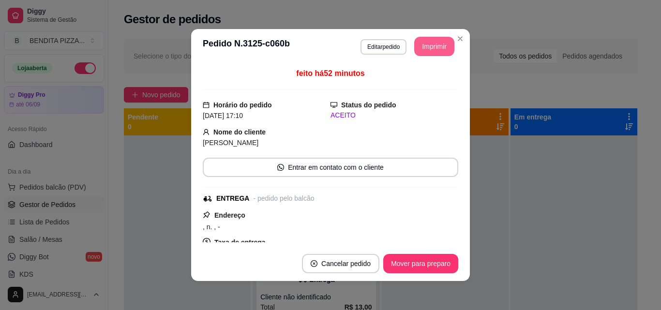
click at [440, 29] on header "**********" at bounding box center [330, 46] width 279 height 35
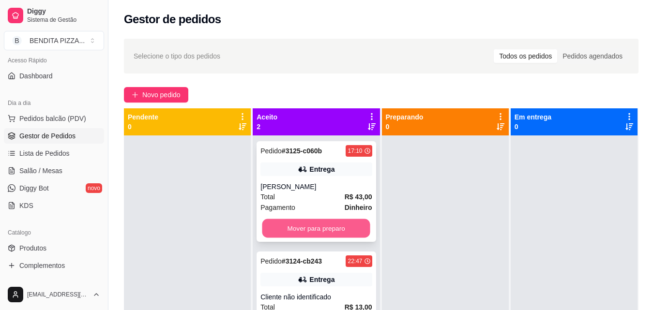
click at [344, 230] on button "Mover para preparo" at bounding box center [316, 228] width 108 height 19
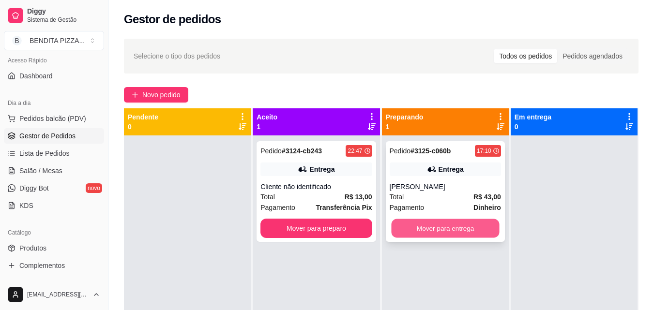
click at [421, 220] on button "Mover para entrega" at bounding box center [445, 228] width 108 height 19
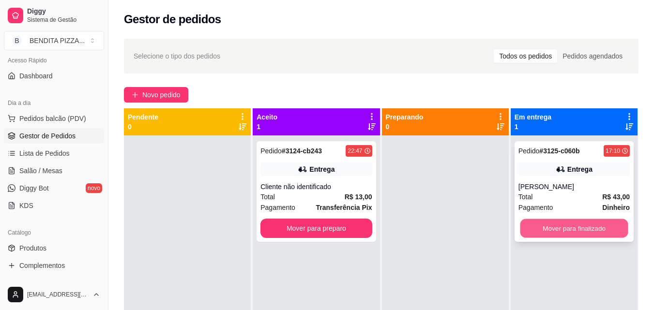
click at [553, 233] on button "Mover para finalizado" at bounding box center [574, 228] width 108 height 19
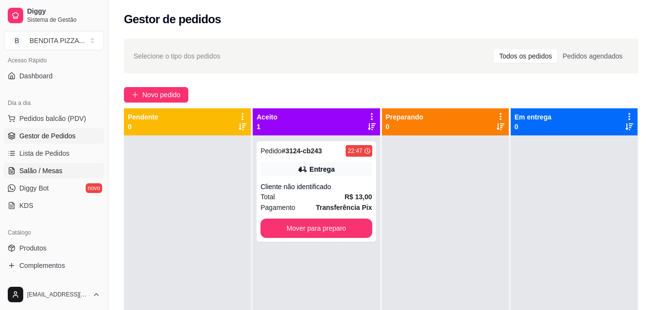
click at [77, 173] on link "Salão / Mesas" at bounding box center [54, 170] width 100 height 15
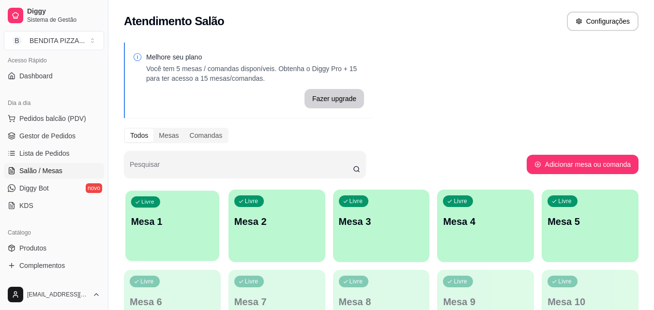
click at [208, 248] on div "Livre Mesa 1" at bounding box center [172, 220] width 94 height 59
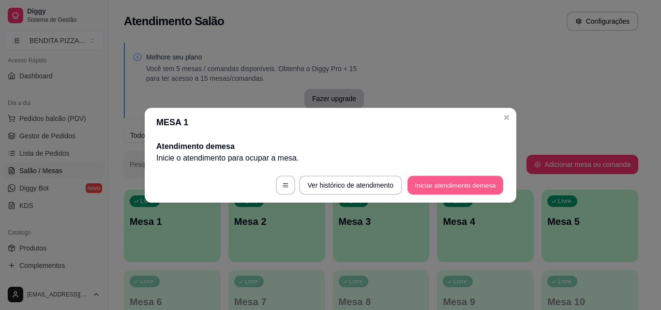
click at [462, 178] on button "Iniciar atendimento de mesa" at bounding box center [456, 185] width 96 height 19
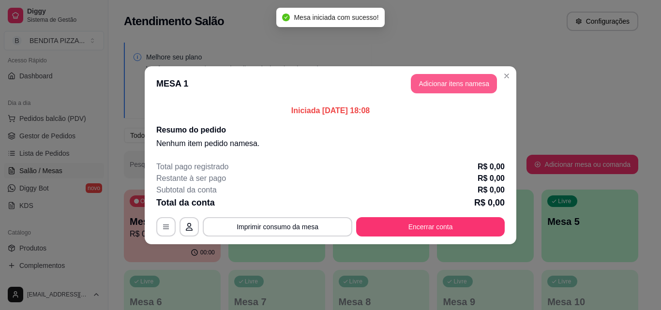
click at [456, 86] on button "Adicionar itens na mesa" at bounding box center [454, 83] width 86 height 19
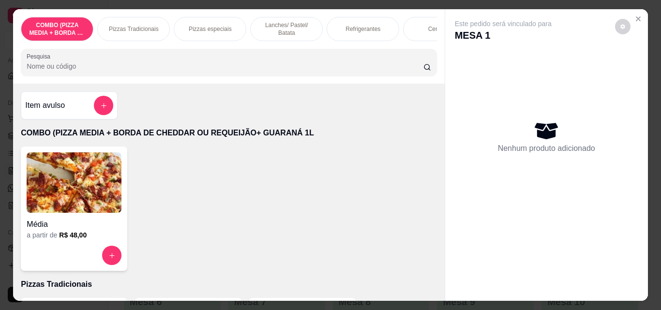
click at [138, 29] on p "Pizzas Tradicionais" at bounding box center [134, 29] width 50 height 8
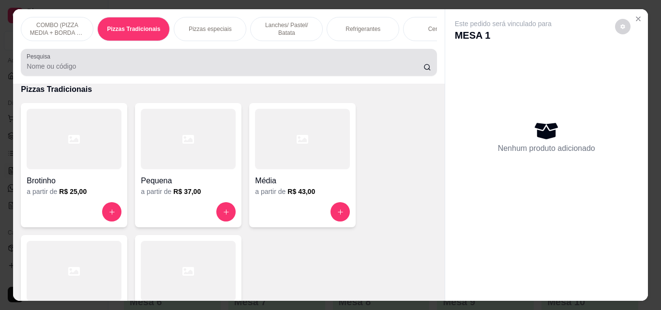
scroll to position [25, 0]
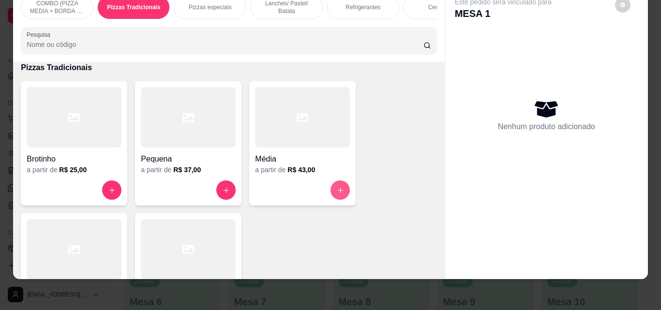
click at [331, 186] on button "increase-product-quantity" at bounding box center [340, 190] width 19 height 19
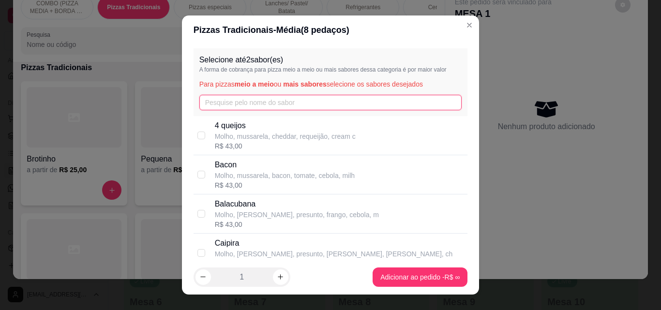
click at [217, 105] on input "text" at bounding box center [330, 102] width 263 height 15
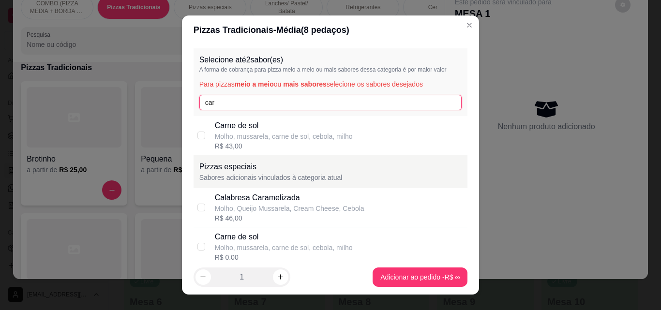
type input "car"
click at [218, 123] on p "Carne de sol" at bounding box center [284, 126] width 138 height 12
checkbox input "true"
click at [221, 107] on input "car" at bounding box center [330, 102] width 263 height 15
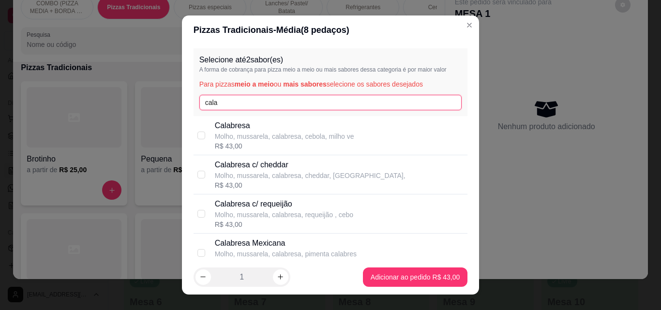
type input "cala"
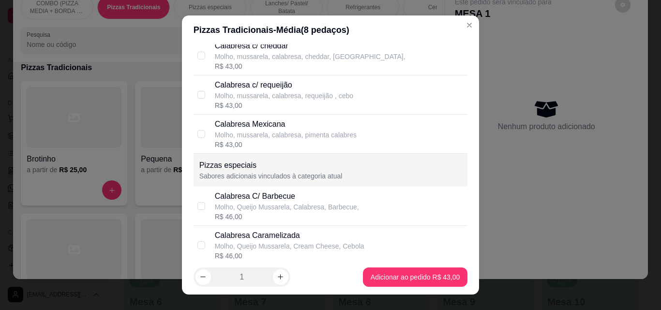
scroll to position [188, 0]
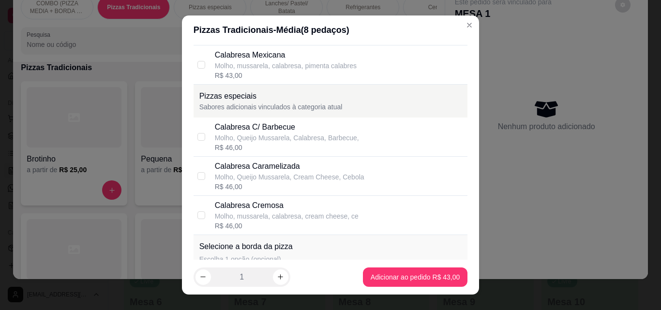
click at [319, 220] on div "Molho, mussarela, calabresa, cream cheese, ce" at bounding box center [287, 217] width 144 height 10
checkbox input "true"
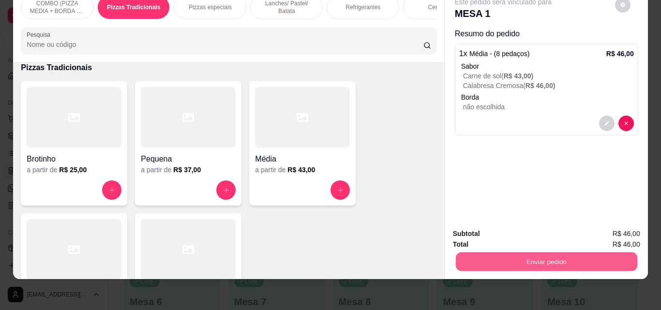
click at [498, 262] on button "Enviar pedido" at bounding box center [547, 261] width 182 height 19
click at [481, 226] on button "Não registrar e enviar pedido" at bounding box center [514, 231] width 101 height 18
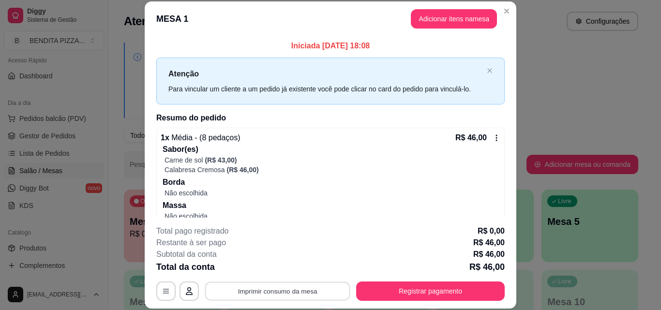
click at [247, 293] on button "Imprimir consumo da mesa" at bounding box center [277, 291] width 145 height 19
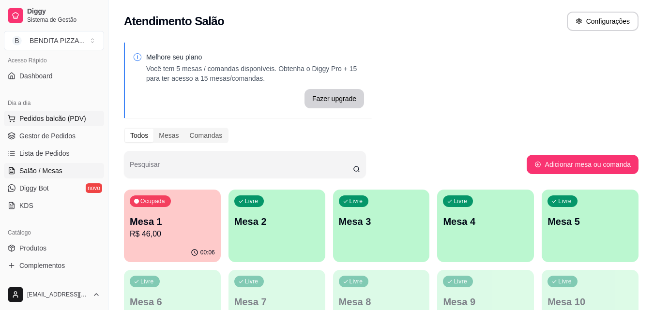
click at [41, 123] on button "Pedidos balcão (PDV)" at bounding box center [54, 118] width 100 height 15
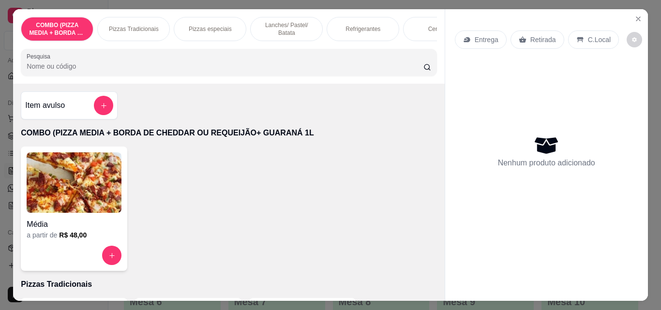
click at [129, 29] on p "Pizzas Tradicionais" at bounding box center [134, 29] width 50 height 8
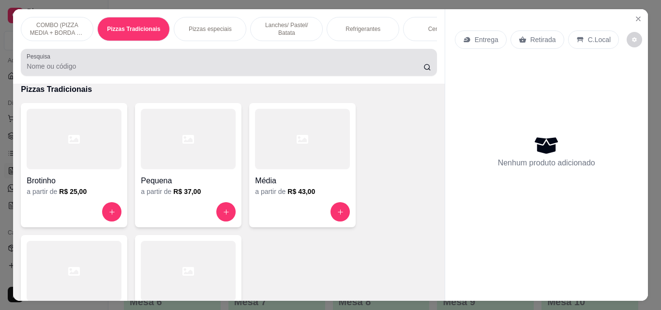
scroll to position [25, 0]
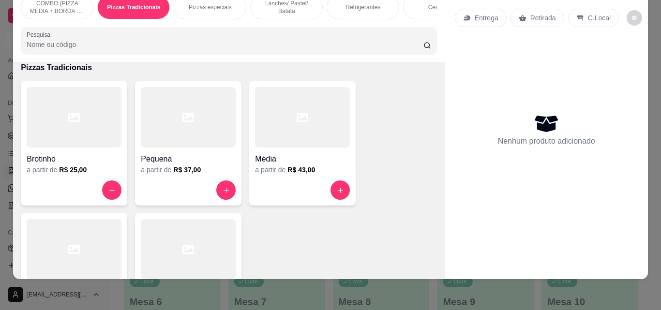
click at [30, 271] on div at bounding box center [74, 249] width 95 height 61
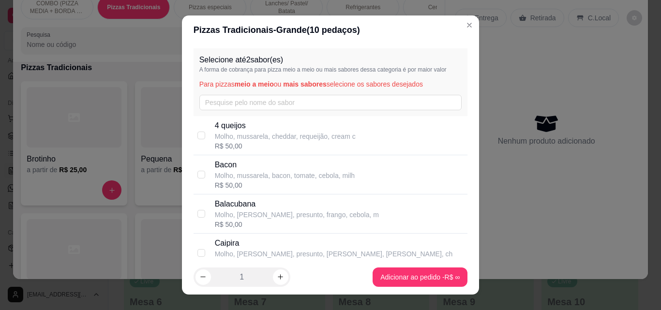
click at [215, 128] on p "4 queijos" at bounding box center [285, 126] width 141 height 12
checkbox input "true"
click at [209, 108] on input "text" at bounding box center [330, 102] width 263 height 15
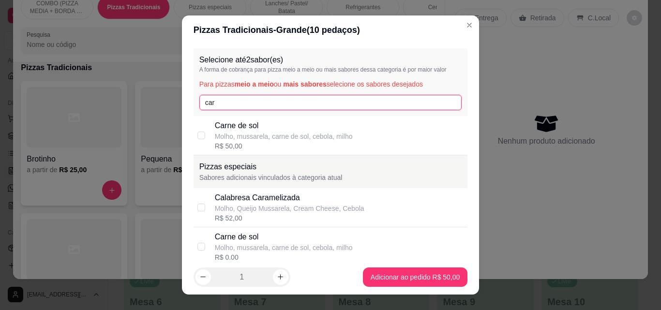
type input "car"
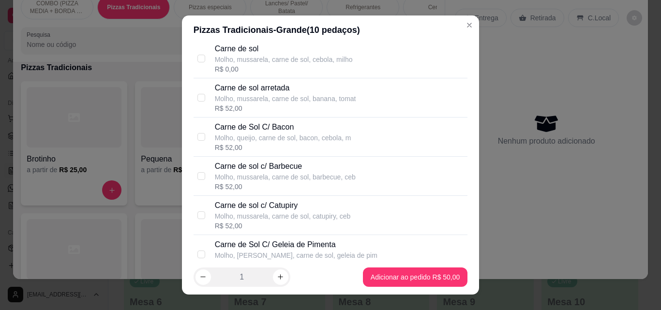
click at [269, 98] on div "Molho, mussarela, carne de sol, banana, tomat" at bounding box center [285, 99] width 141 height 10
checkbox input "true"
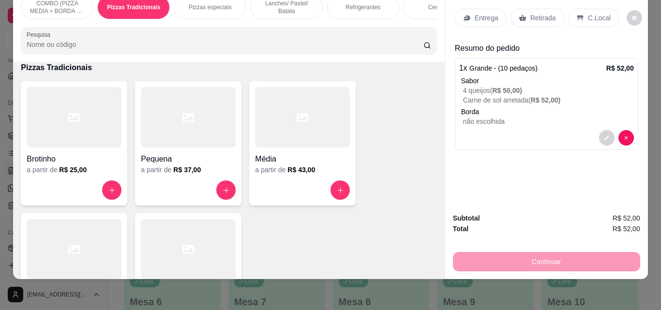
click at [457, 11] on div "Entrega" at bounding box center [481, 18] width 52 height 18
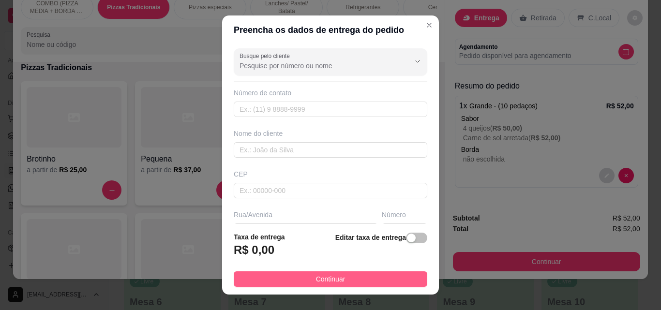
click at [309, 286] on button "Continuar" at bounding box center [331, 279] width 194 height 15
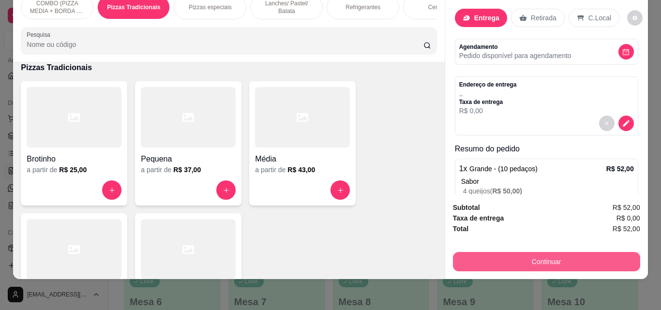
click at [460, 261] on button "Continuar" at bounding box center [546, 261] width 187 height 19
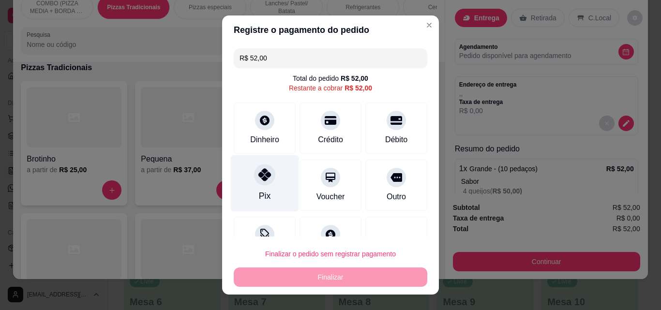
click at [258, 175] on icon at bounding box center [264, 174] width 13 height 13
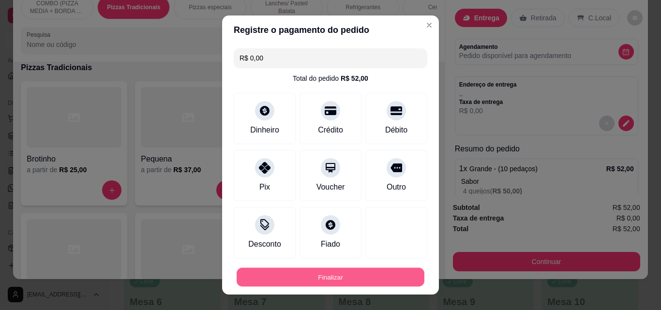
click at [322, 279] on button "Finalizar" at bounding box center [331, 277] width 188 height 19
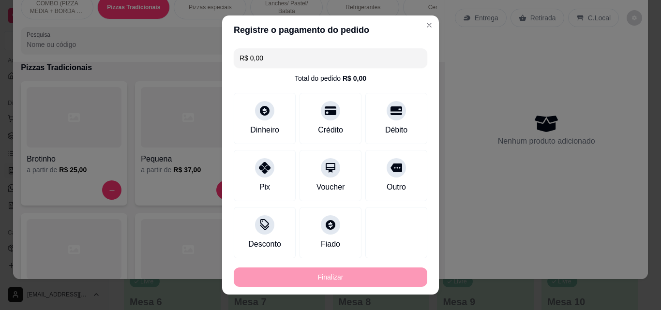
type input "-R$ 52,00"
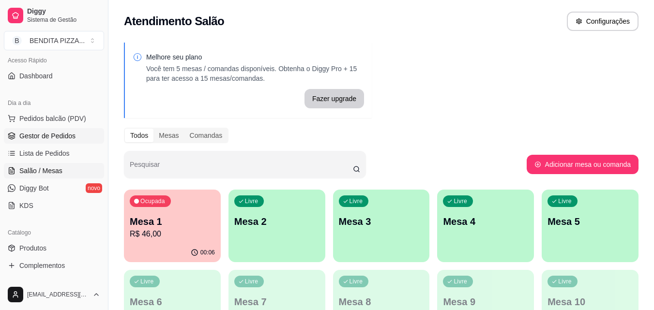
click at [78, 130] on link "Gestor de Pedidos" at bounding box center [54, 135] width 100 height 15
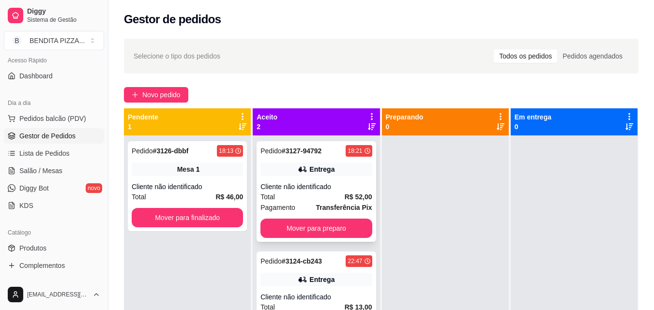
click at [293, 207] on div "Pagamento Transferência Pix" at bounding box center [315, 207] width 111 height 11
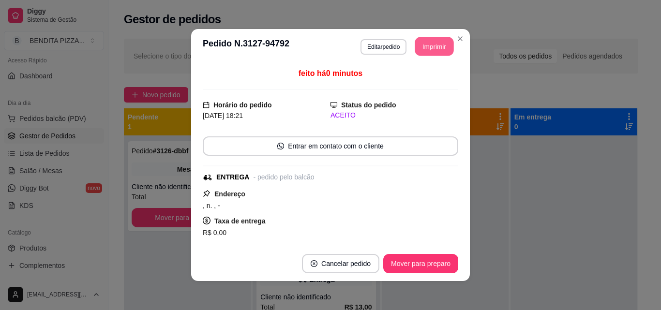
click at [419, 51] on button "Imprimir" at bounding box center [434, 46] width 39 height 19
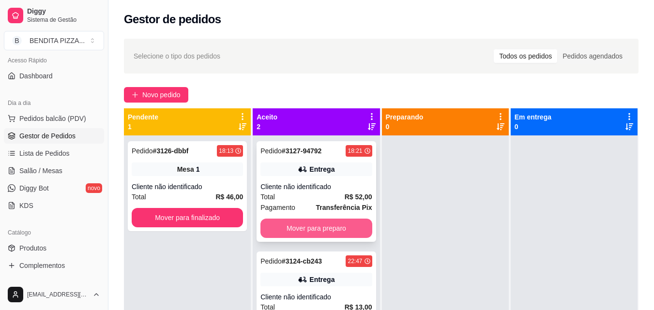
click at [348, 232] on button "Mover para preparo" at bounding box center [315, 228] width 111 height 19
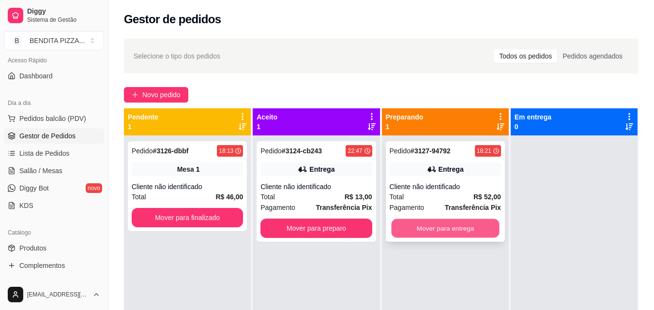
click at [417, 232] on button "Mover para entrega" at bounding box center [445, 228] width 108 height 19
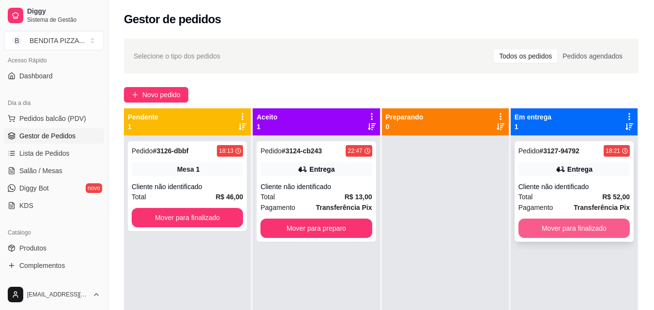
click at [555, 227] on button "Mover para finalizado" at bounding box center [573, 228] width 111 height 19
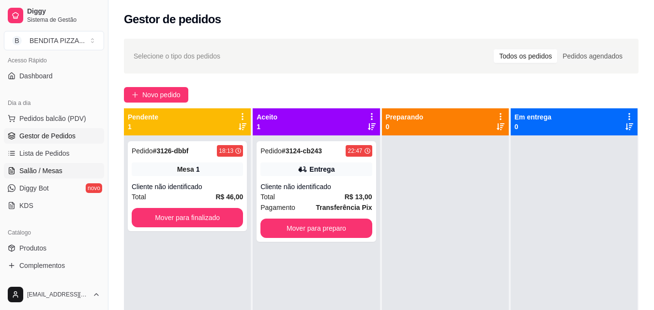
click at [35, 168] on span "Salão / Mesas" at bounding box center [40, 171] width 43 height 10
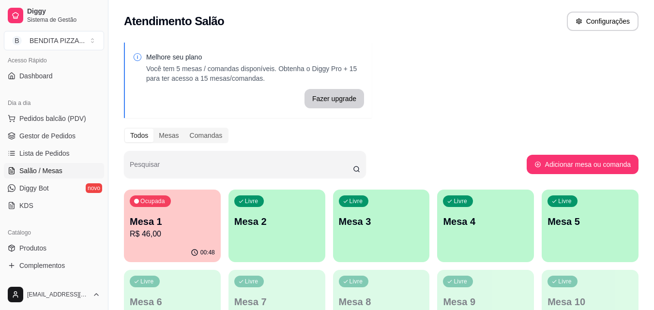
click at [211, 232] on p "R$ 46,00" at bounding box center [172, 234] width 85 height 12
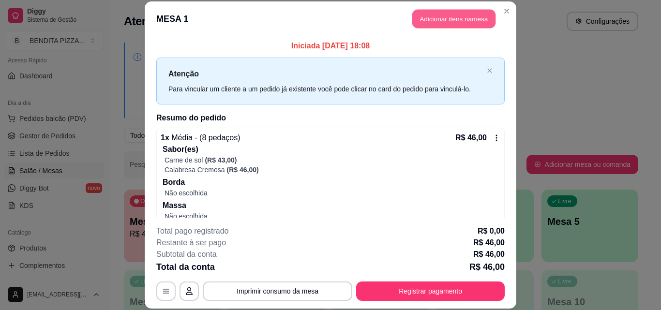
click at [443, 25] on button "Adicionar itens na mesa" at bounding box center [453, 19] width 83 height 19
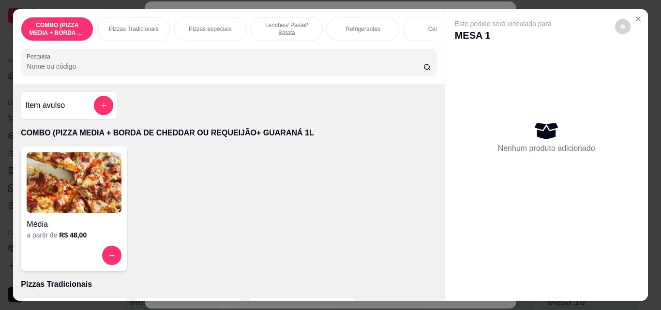
click at [346, 29] on p "Refrigerantes" at bounding box center [363, 29] width 35 height 8
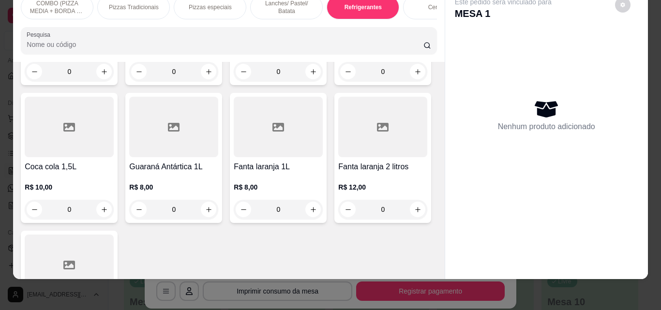
scroll to position [1678, 0]
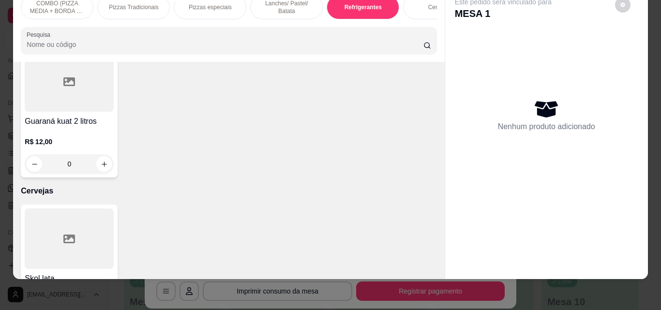
click at [112, 34] on button "increase-product-quantity" at bounding box center [104, 26] width 15 height 15
type input "1"
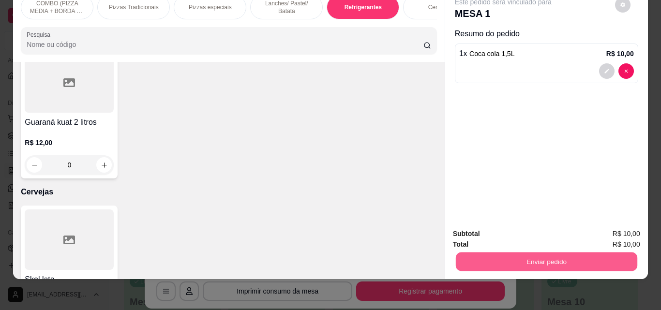
click at [509, 256] on button "Enviar pedido" at bounding box center [547, 261] width 182 height 19
click at [493, 226] on button "Não registrar e enviar pedido" at bounding box center [515, 231] width 98 height 18
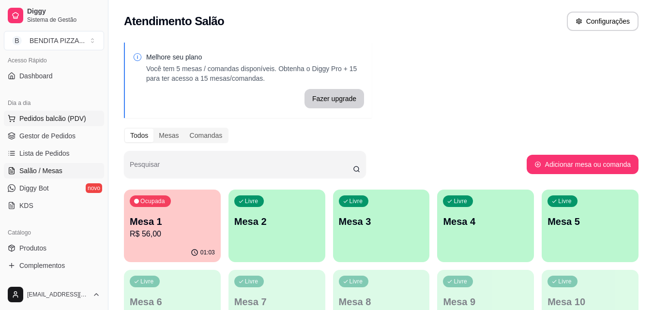
click at [66, 123] on span "Pedidos balcão (PDV)" at bounding box center [52, 119] width 67 height 10
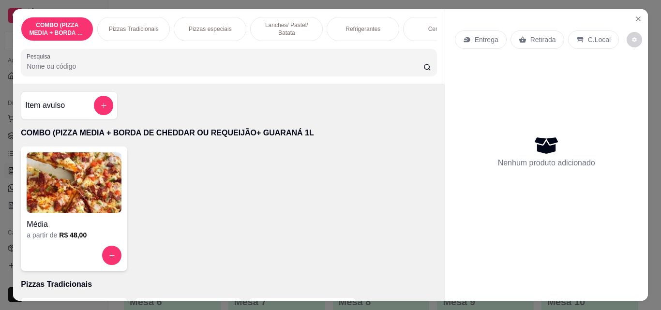
click at [125, 30] on div "Pizzas Tradicionais" at bounding box center [133, 29] width 73 height 24
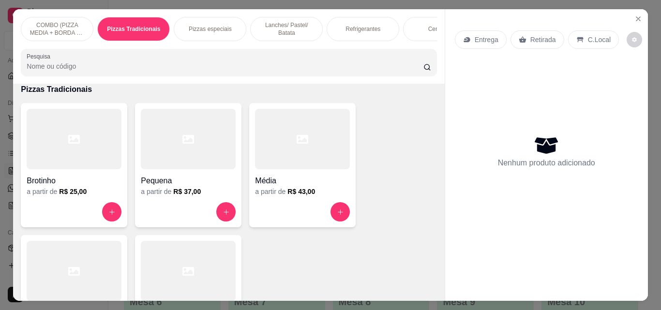
scroll to position [25, 0]
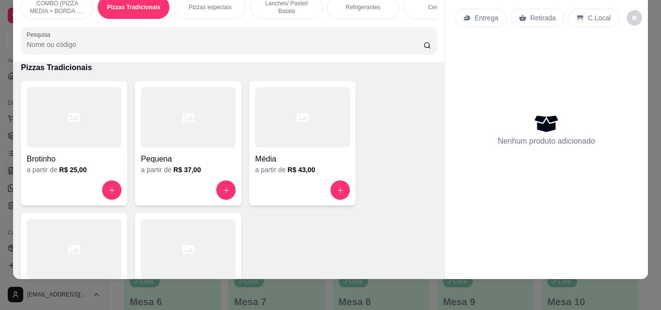
click at [92, 237] on div at bounding box center [74, 249] width 95 height 61
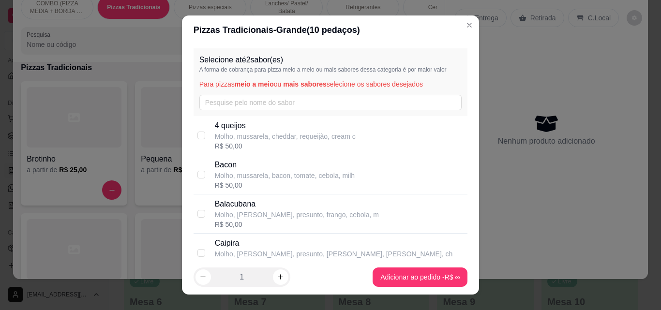
click at [240, 114] on div "Selecione até 2 sabor(es) A forma de cobrança para pizza meio a meio ou mais sa…" at bounding box center [331, 82] width 274 height 68
click at [238, 100] on input "s" at bounding box center [330, 102] width 263 height 15
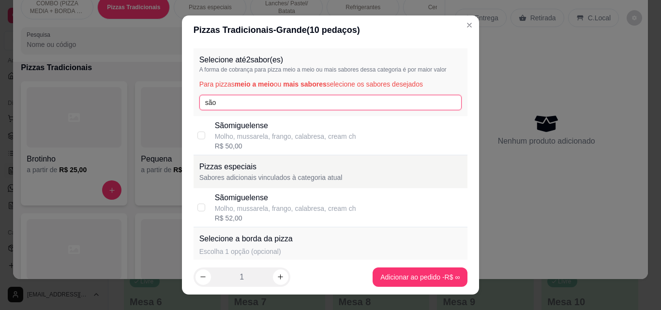
type input "são"
click at [231, 126] on p "Sãomiguelense" at bounding box center [285, 126] width 141 height 12
checkbox input "true"
click at [225, 98] on input "são" at bounding box center [330, 102] width 263 height 15
type input "s"
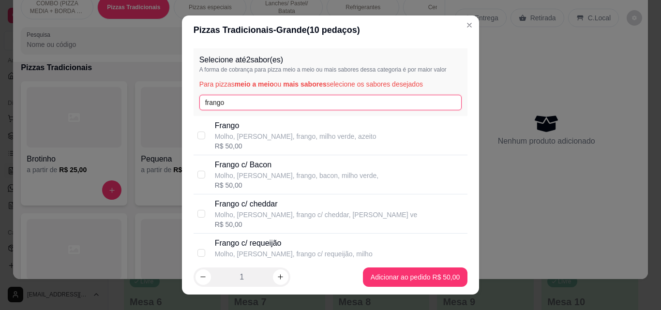
type input "frango"
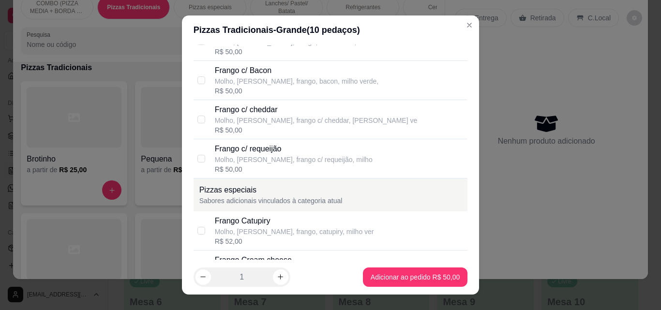
scroll to position [101, 0]
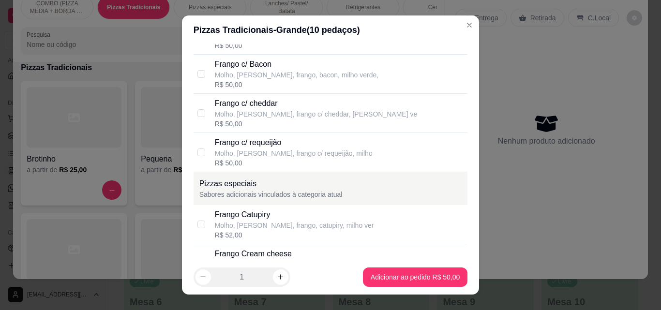
click at [284, 250] on div "Frango Cream cheese" at bounding box center [284, 254] width 138 height 12
checkbox input "true"
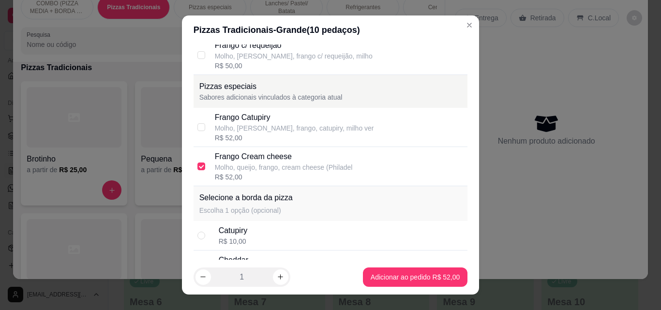
scroll to position [320, 0]
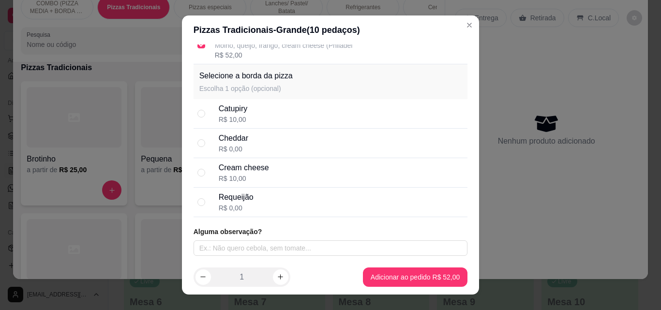
click at [204, 180] on div "Cream cheese R$ 10,00" at bounding box center [331, 173] width 274 height 30
radio input "true"
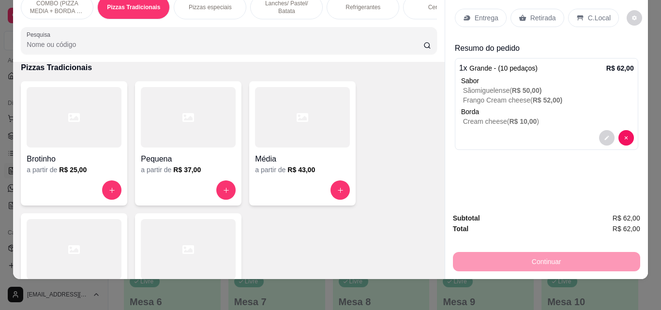
click at [349, 3] on p "Refrigerantes" at bounding box center [363, 7] width 35 height 8
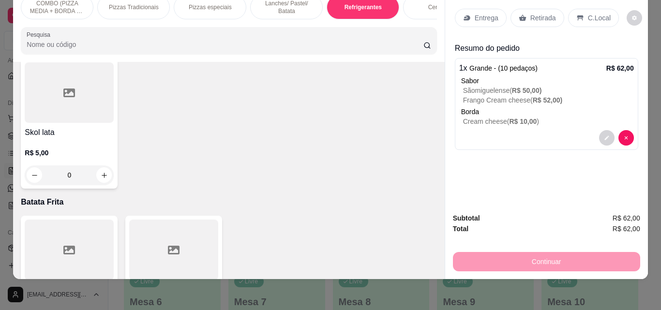
scroll to position [1641, 0]
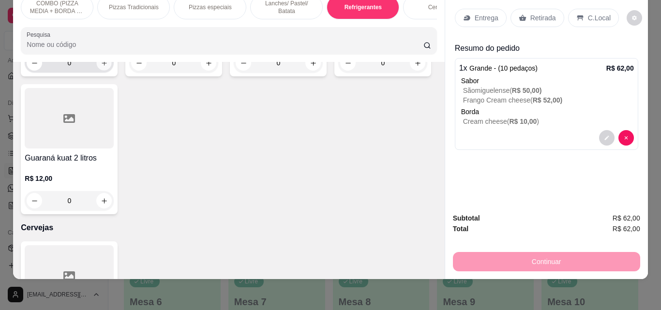
click at [108, 67] on icon "increase-product-quantity" at bounding box center [104, 63] width 7 height 7
type input "1"
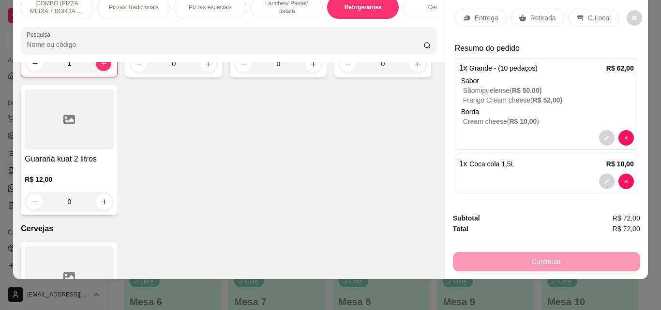
click at [466, 14] on icon at bounding box center [467, 18] width 8 height 8
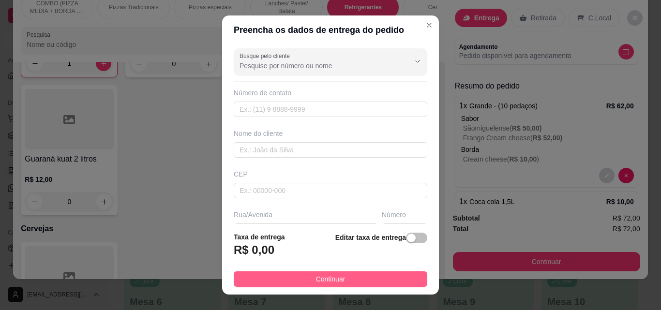
click at [316, 276] on span "Continuar" at bounding box center [331, 279] width 30 height 11
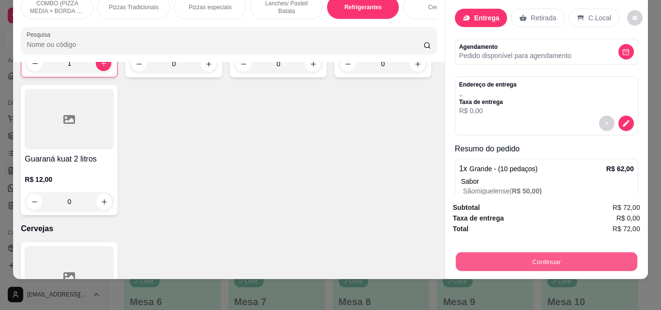
click at [517, 258] on button "Continuar" at bounding box center [547, 261] width 182 height 19
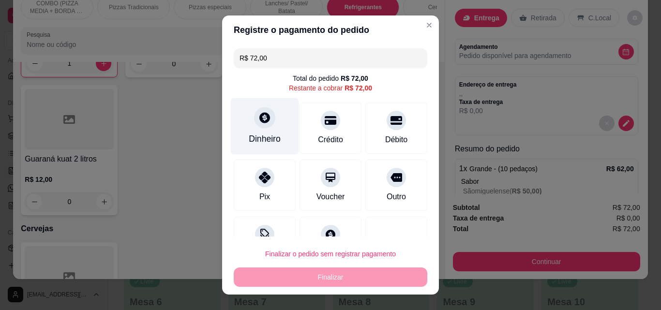
click at [262, 125] on div at bounding box center [264, 117] width 21 height 21
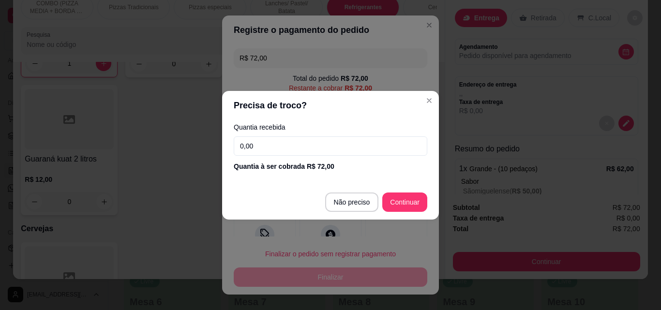
click at [262, 138] on input "0,00" at bounding box center [331, 146] width 194 height 19
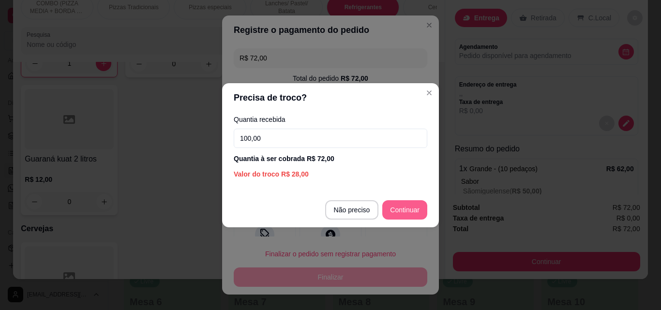
type input "100,00"
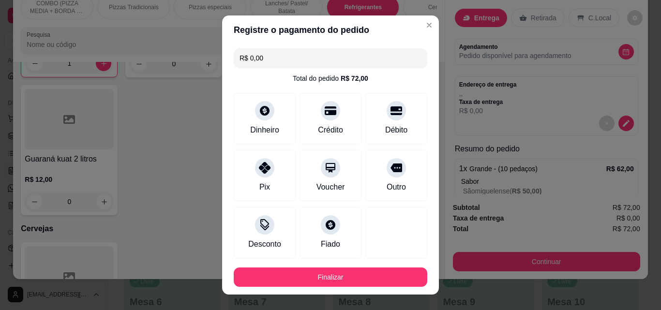
type input "R$ 0,00"
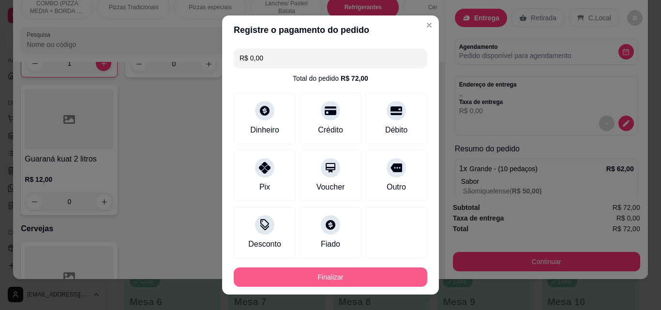
click at [378, 277] on button "Finalizar" at bounding box center [331, 277] width 194 height 19
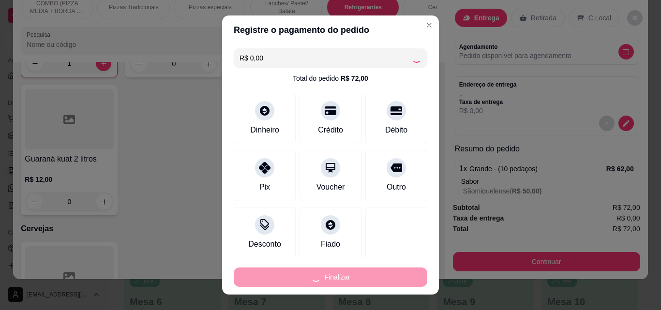
type input "0"
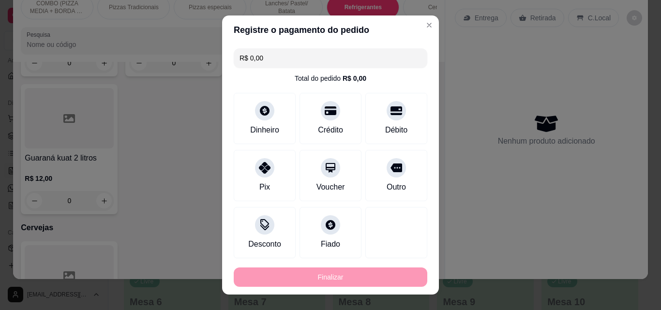
type input "-R$ 72,00"
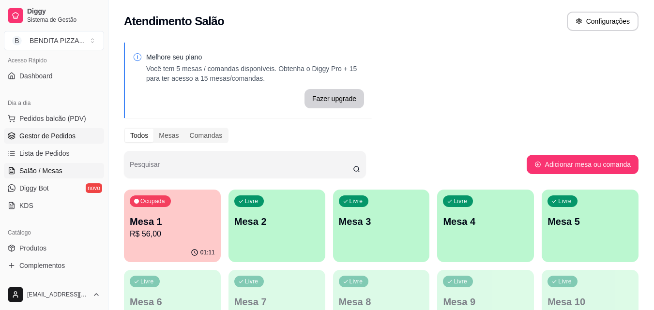
click at [48, 132] on span "Gestor de Pedidos" at bounding box center [47, 136] width 56 height 10
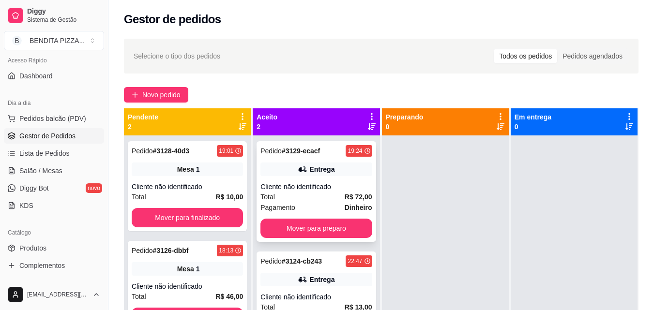
click at [318, 192] on div "Total R$ 72,00" at bounding box center [315, 197] width 111 height 11
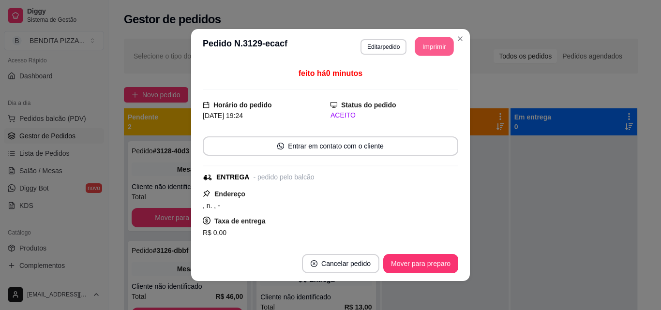
click at [425, 48] on button "Imprimir" at bounding box center [434, 46] width 39 height 19
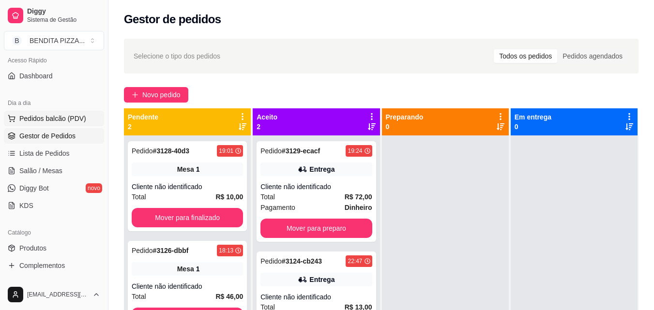
click at [52, 121] on span "Pedidos balcão (PDV)" at bounding box center [52, 119] width 67 height 10
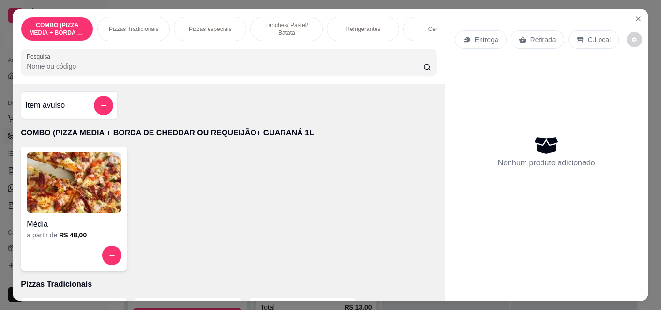
click at [109, 20] on div "Pizzas Tradicionais" at bounding box center [133, 29] width 73 height 24
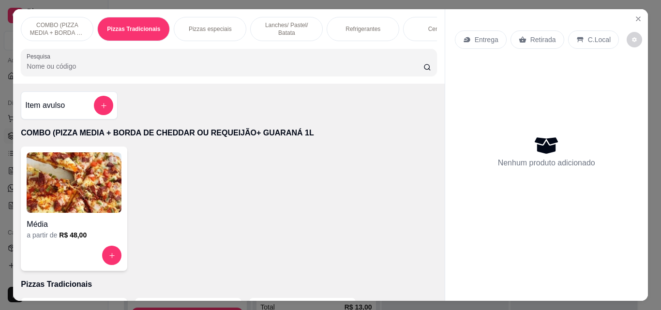
scroll to position [25, 0]
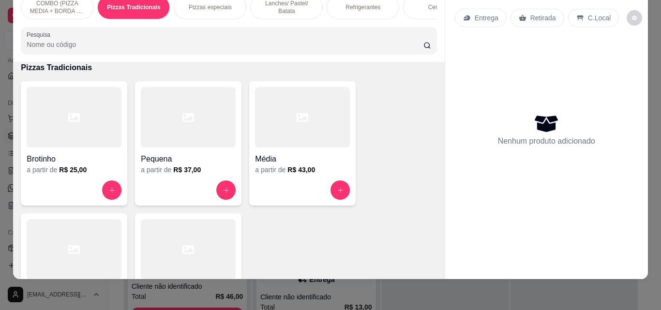
click at [89, 244] on div at bounding box center [74, 249] width 95 height 61
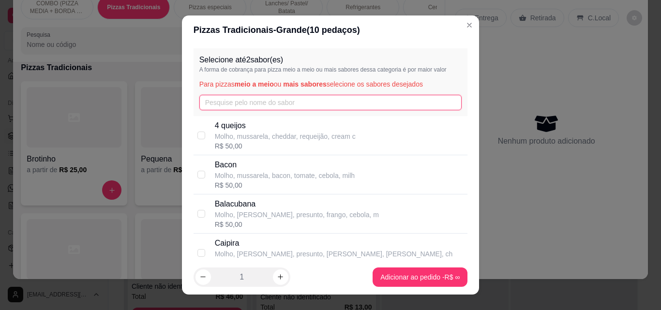
click at [223, 103] on input "text" at bounding box center [330, 102] width 263 height 15
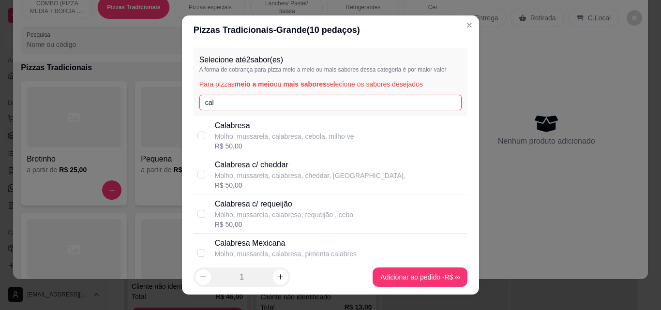
type input "cal"
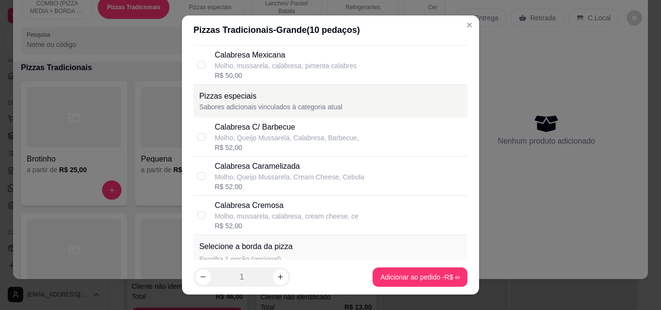
click at [272, 206] on div "Calabresa Cremosa" at bounding box center [287, 206] width 144 height 12
checkbox input "true"
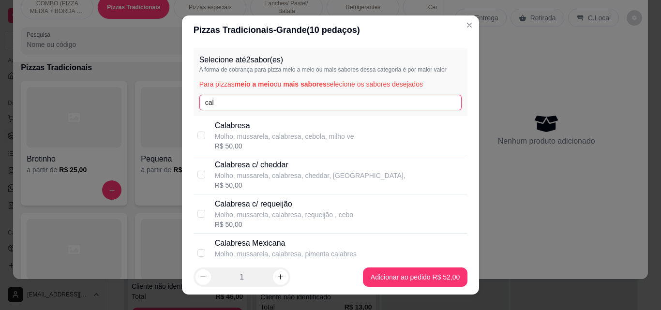
click at [327, 107] on input "cal" at bounding box center [330, 102] width 263 height 15
type input "c"
type input "fr"
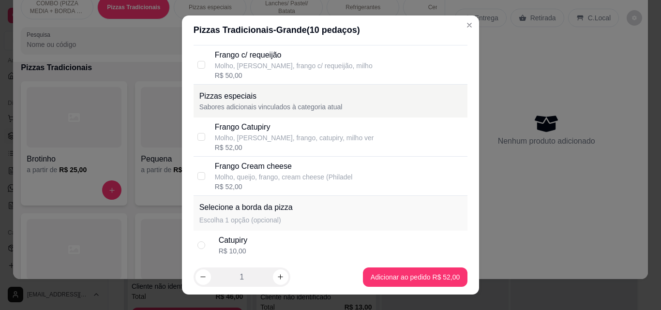
click at [289, 141] on div "Molho, [PERSON_NAME], frango, catupiry, milho ver" at bounding box center [294, 138] width 159 height 10
checkbox input "true"
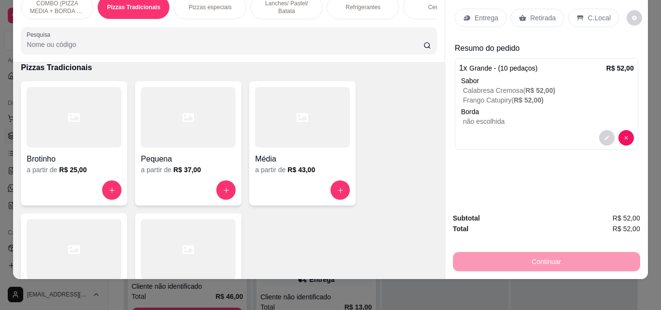
click at [475, 13] on p "Entrega" at bounding box center [487, 18] width 24 height 10
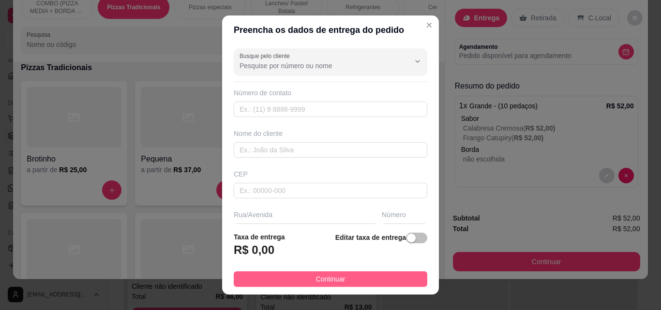
click at [351, 284] on button "Continuar" at bounding box center [331, 279] width 194 height 15
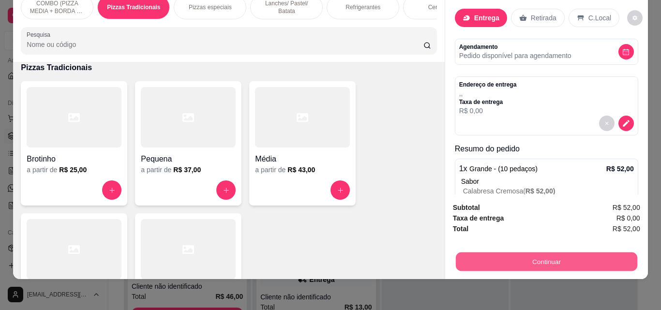
click at [507, 252] on button "Continuar" at bounding box center [547, 261] width 182 height 19
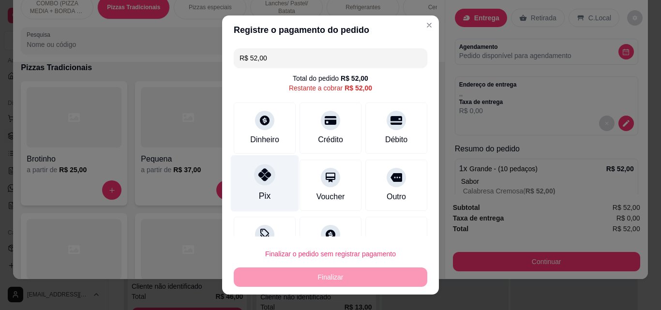
click at [251, 196] on div "Pix" at bounding box center [265, 183] width 68 height 57
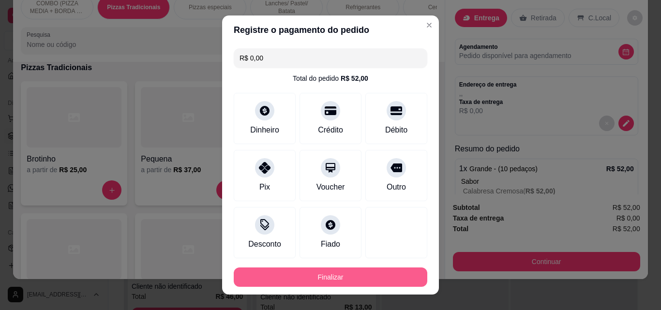
click at [331, 282] on button "Finalizar" at bounding box center [331, 277] width 194 height 19
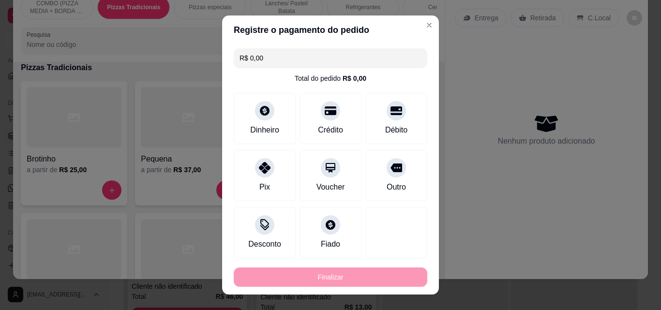
type input "-R$ 52,00"
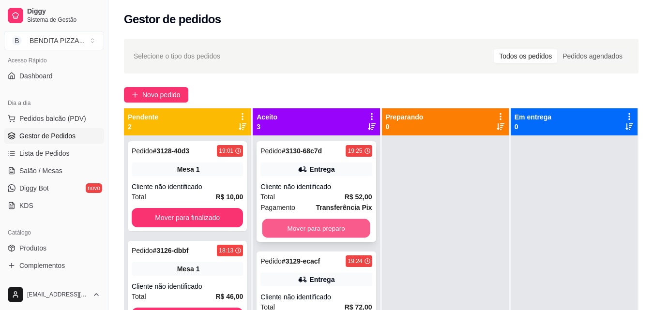
click at [316, 230] on button "Mover para preparo" at bounding box center [316, 228] width 108 height 19
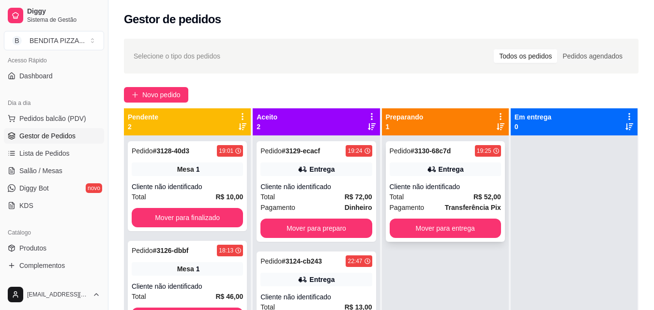
click at [420, 174] on div "Entrega" at bounding box center [445, 170] width 111 height 14
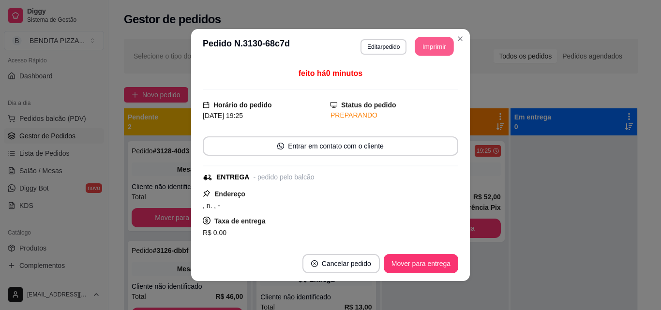
click at [429, 52] on button "Imprimir" at bounding box center [434, 46] width 39 height 19
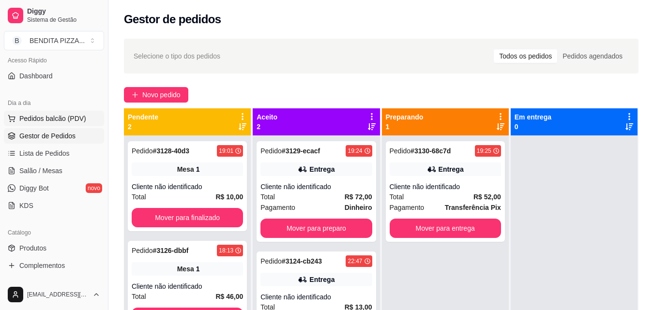
click at [72, 113] on button "Pedidos balcão (PDV)" at bounding box center [54, 118] width 100 height 15
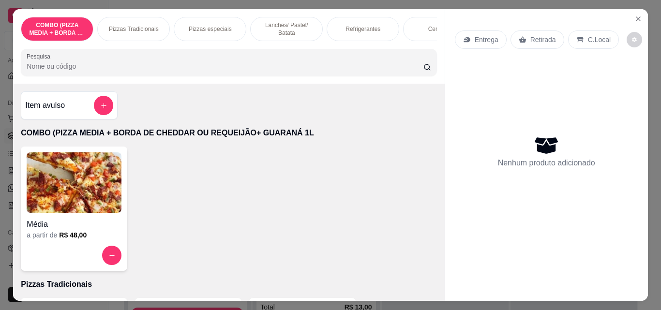
click at [150, 26] on p "Pizzas Tradicionais" at bounding box center [134, 29] width 50 height 8
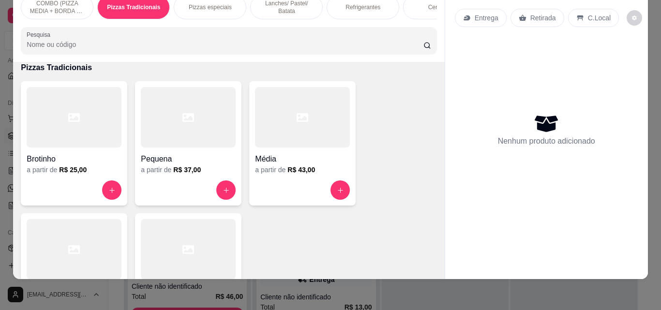
click at [99, 219] on div at bounding box center [74, 249] width 95 height 61
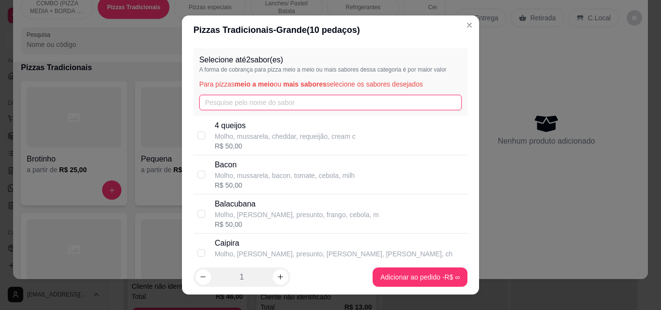
click at [284, 103] on input "text" at bounding box center [330, 102] width 263 height 15
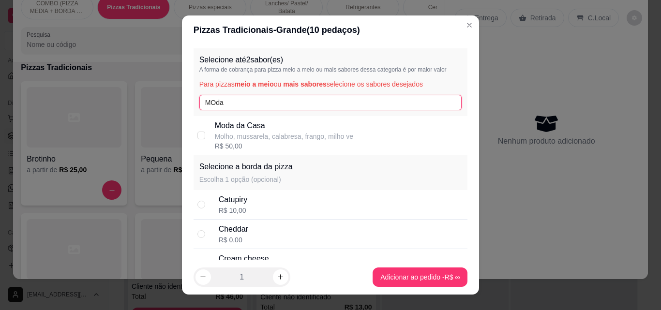
type input "MOda"
click at [266, 123] on p "Moda da Casa" at bounding box center [284, 126] width 138 height 12
checkbox input "true"
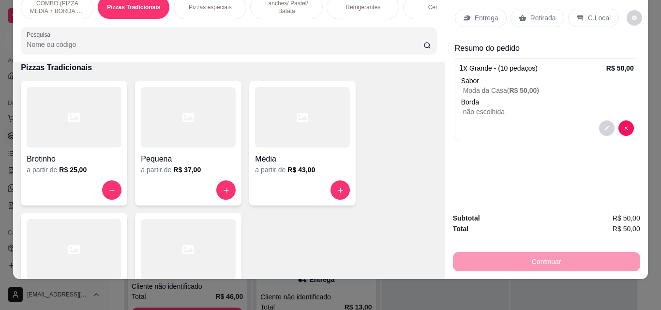
click at [484, 13] on p "Entrega" at bounding box center [487, 18] width 24 height 10
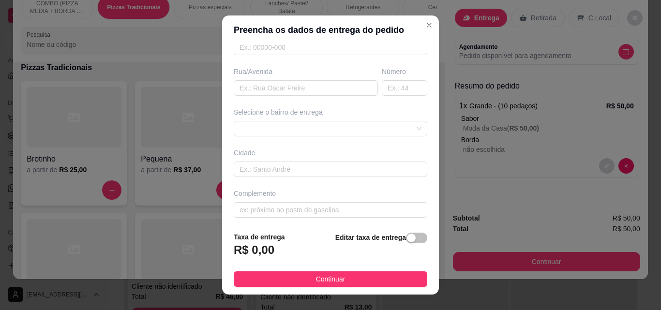
scroll to position [147, 0]
click at [406, 123] on div at bounding box center [331, 125] width 194 height 15
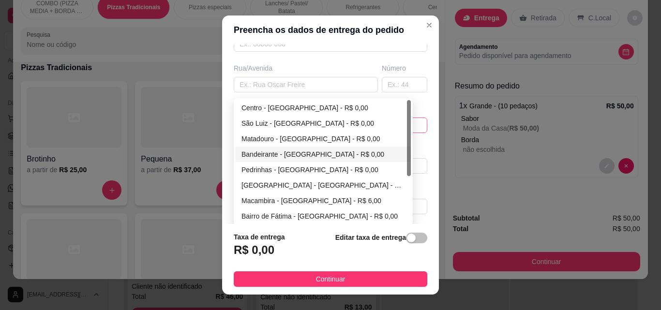
click at [407, 176] on div at bounding box center [409, 162] width 4 height 124
click at [359, 200] on div "Macambira - [GEOGRAPHIC_DATA] - R$ 6,00" at bounding box center [324, 201] width 164 height 11
type input "São Miguel do Tapuio"
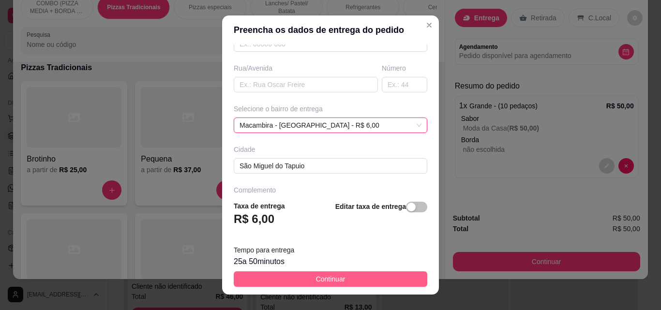
click at [342, 280] on button "Continuar" at bounding box center [331, 279] width 194 height 15
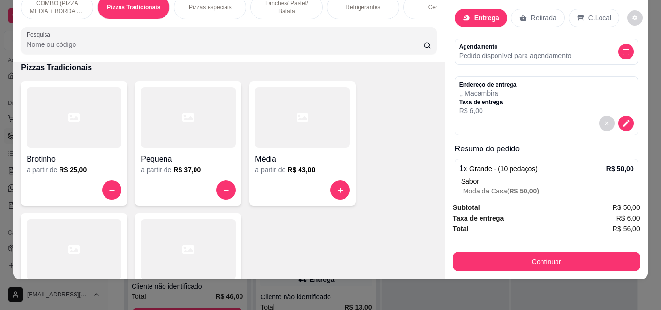
drag, startPoint x: 518, startPoint y: 240, endPoint x: 512, endPoint y: 255, distance: 16.3
click at [512, 255] on div "Subtotal R$ 50,00 Taxa de entrega R$ 6,00 Total R$ 56,00 Continuar" at bounding box center [546, 236] width 187 height 69
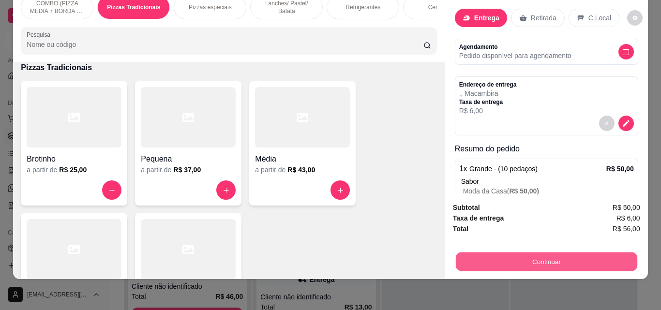
click at [512, 255] on button "Continuar" at bounding box center [547, 261] width 182 height 19
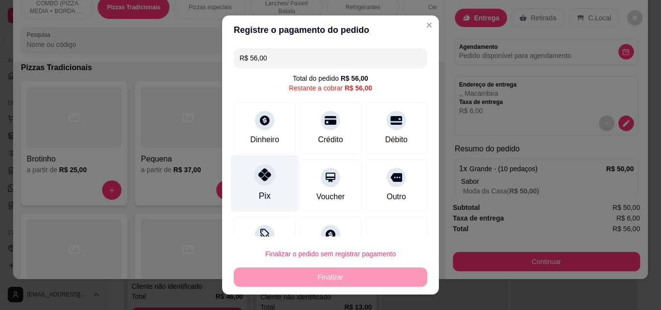
click at [269, 175] on div at bounding box center [264, 174] width 21 height 21
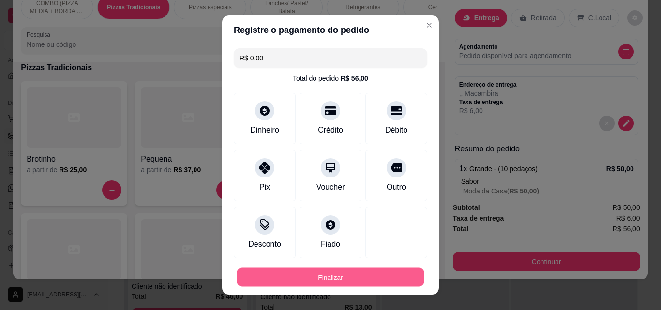
click at [306, 277] on button "Finalizar" at bounding box center [331, 277] width 188 height 19
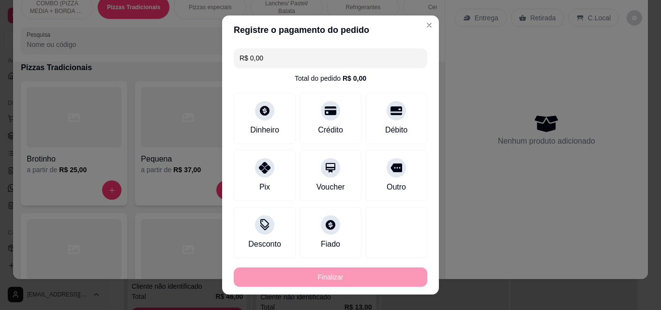
type input "-R$ 56,00"
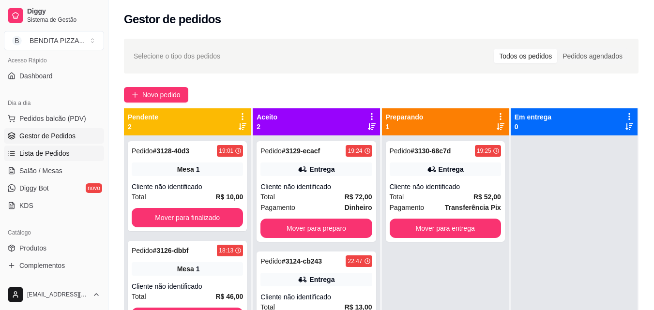
click at [67, 157] on span "Lista de Pedidos" at bounding box center [44, 154] width 50 height 10
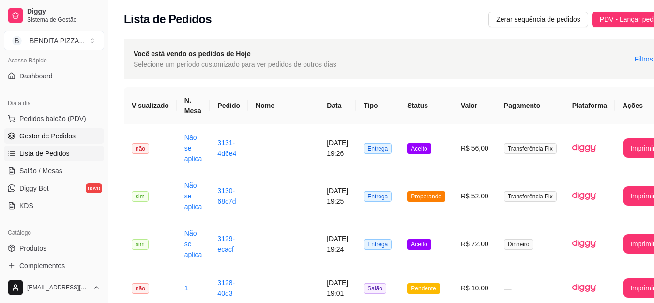
click at [74, 136] on link "Gestor de Pedidos" at bounding box center [54, 135] width 100 height 15
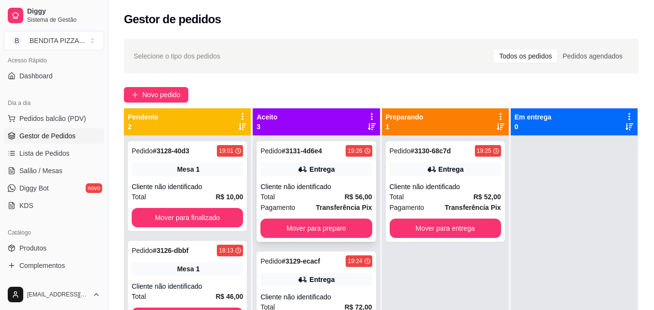
click at [296, 200] on div "Total R$ 56,00" at bounding box center [315, 197] width 111 height 11
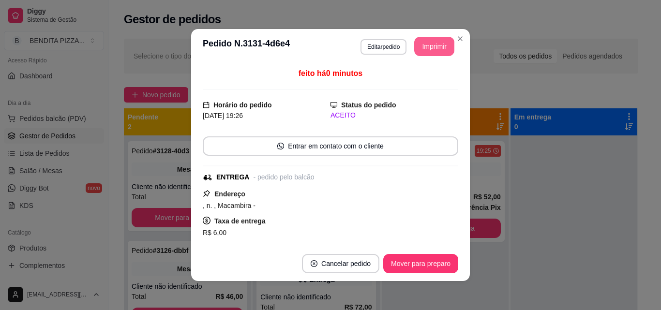
click at [433, 52] on button "Imprimir" at bounding box center [434, 46] width 40 height 19
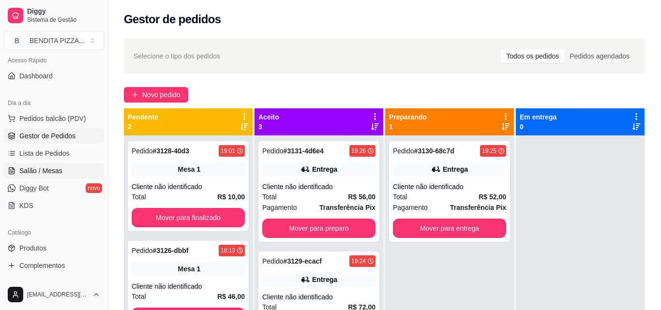
click at [34, 167] on span "Salão / Mesas" at bounding box center [40, 171] width 43 height 10
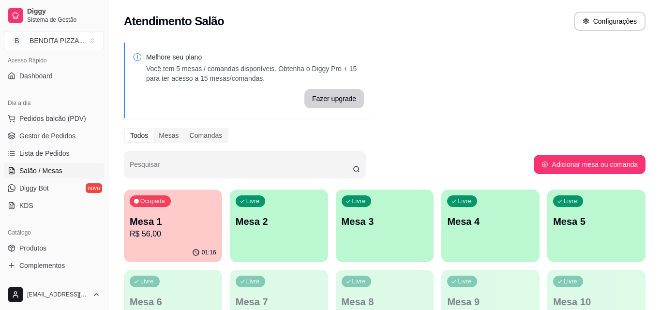
click at [207, 213] on div "Ocupada Mesa 1 R$ 56,00" at bounding box center [173, 217] width 98 height 54
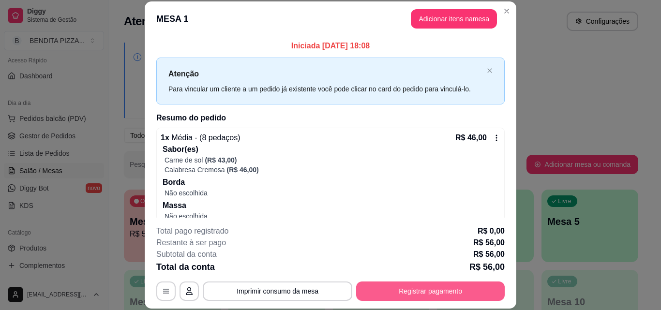
click at [406, 295] on button "Registrar pagamento" at bounding box center [430, 291] width 149 height 19
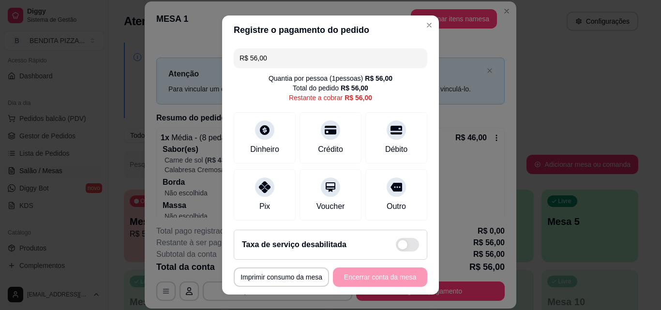
click at [299, 65] on input "R$ 56,00" at bounding box center [331, 57] width 182 height 19
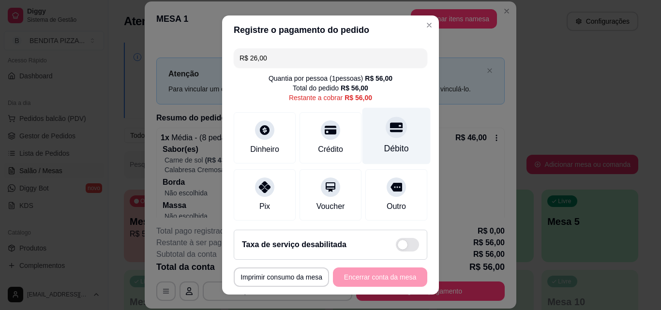
click at [367, 139] on div "Débito" at bounding box center [397, 136] width 68 height 57
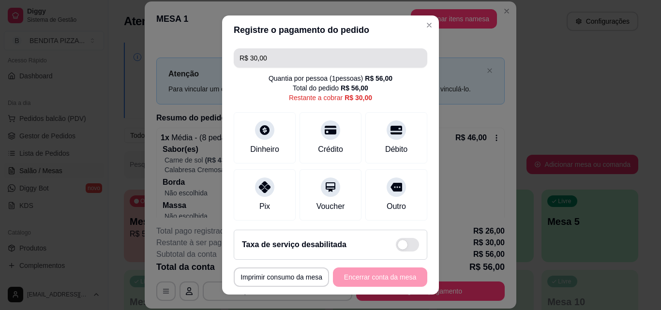
click at [291, 58] on input "R$ 30,00" at bounding box center [331, 57] width 182 height 19
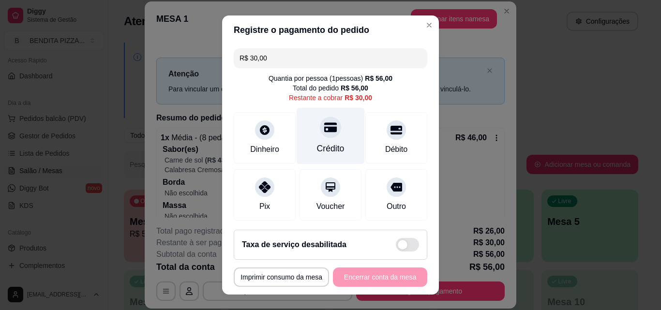
drag, startPoint x: 364, startPoint y: 126, endPoint x: 332, endPoint y: 141, distance: 35.7
click at [332, 141] on div "Dinheiro Crédito Débito" at bounding box center [331, 137] width 194 height 51
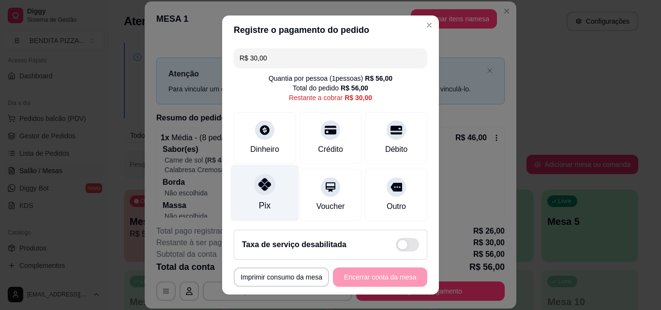
click at [244, 197] on div "Pix" at bounding box center [265, 193] width 68 height 57
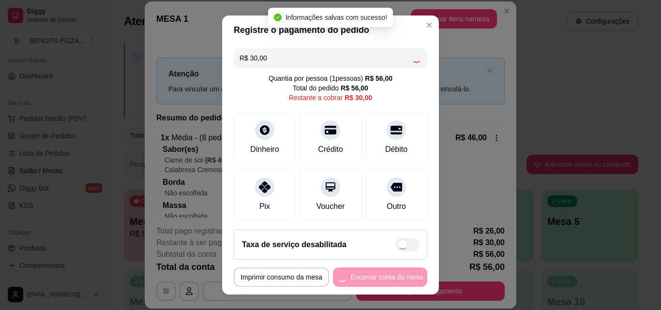
type input "R$ 0,00"
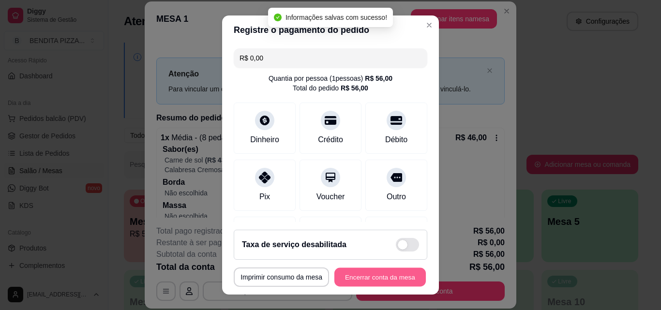
click at [358, 277] on button "Encerrar conta da mesa" at bounding box center [379, 277] width 91 height 19
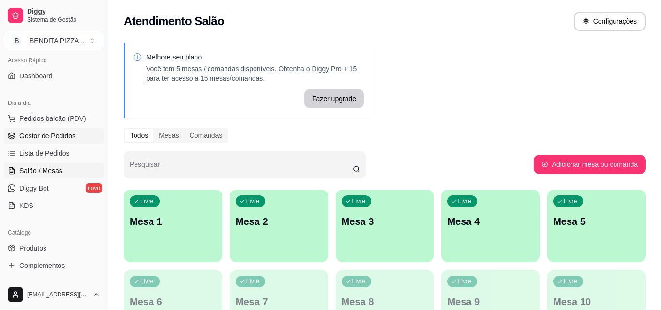
click at [67, 137] on span "Gestor de Pedidos" at bounding box center [47, 136] width 56 height 10
